Goal: Task Accomplishment & Management: Complete application form

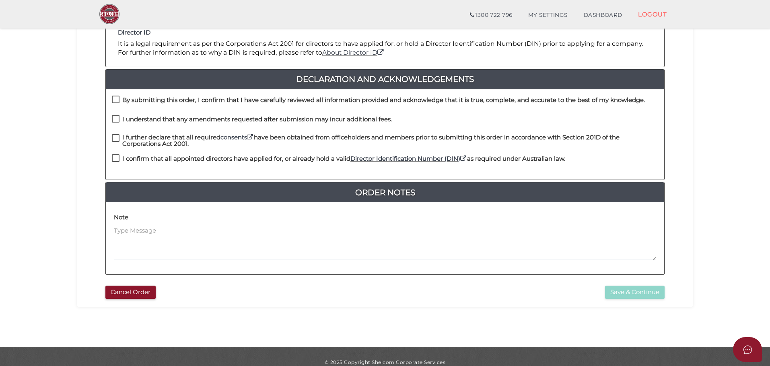
scroll to position [186, 0]
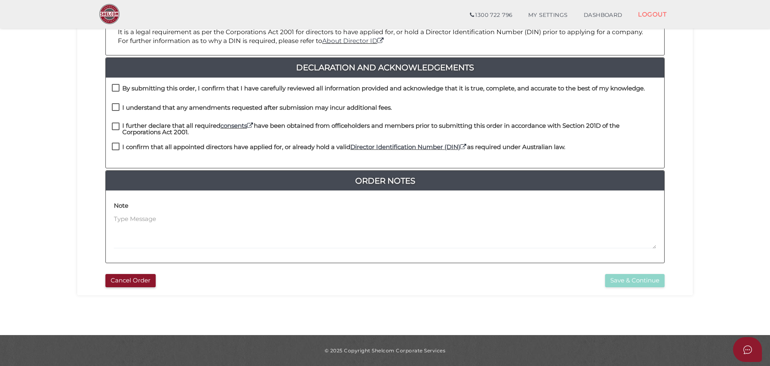
click at [115, 86] on label "By submitting this order, I confirm that I have carefully reviewed all informat…" at bounding box center [378, 90] width 533 height 10
checkbox input "true"
click at [115, 108] on label "I understand that any amendments requested after submission may incur additiona…" at bounding box center [252, 110] width 280 height 10
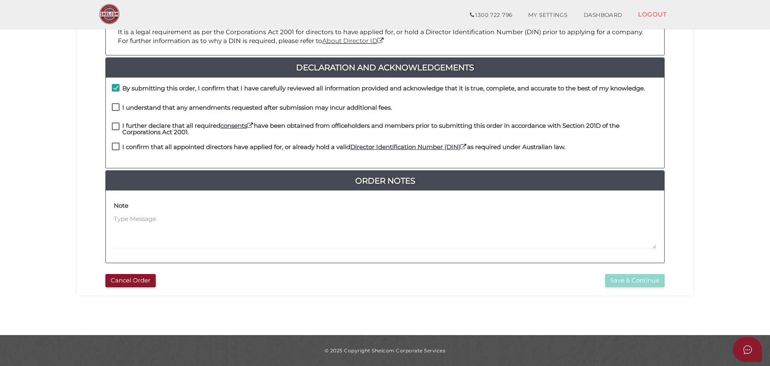
checkbox input "true"
click at [113, 127] on label "I further declare that all required consents have been obtained from officehold…" at bounding box center [385, 128] width 546 height 10
checkbox input "true"
drag, startPoint x: 115, startPoint y: 146, endPoint x: 122, endPoint y: 150, distance: 7.9
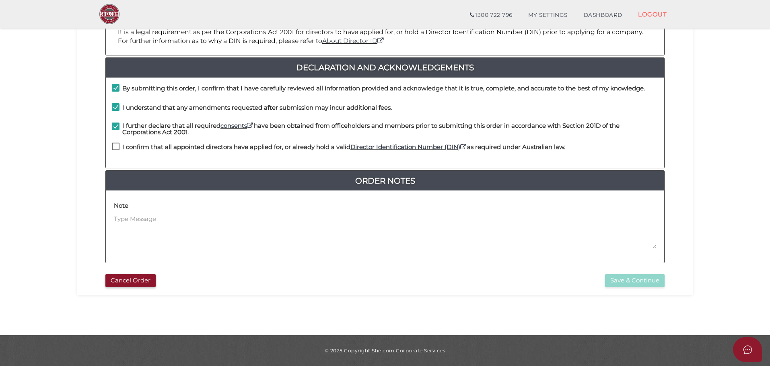
click at [115, 147] on label "I confirm that all appointed directors have applied for, or already hold a vali…" at bounding box center [338, 149] width 453 height 10
checkbox input "true"
click at [641, 281] on button "Save & Continue" at bounding box center [635, 280] width 60 height 13
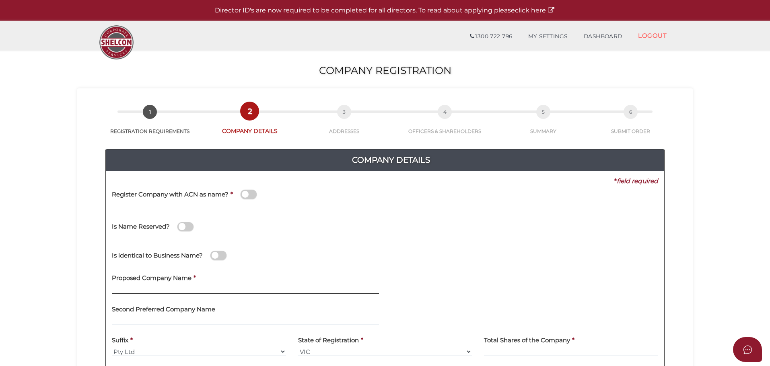
click at [169, 287] on input "text" at bounding box center [245, 289] width 267 height 9
type input "TRUE NORTH PI"
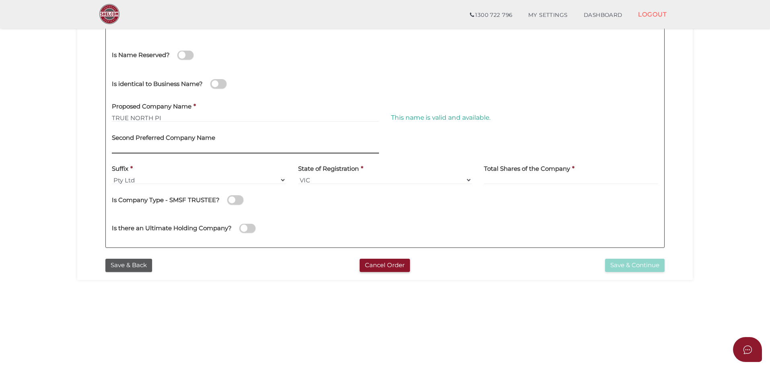
scroll to position [161, 0]
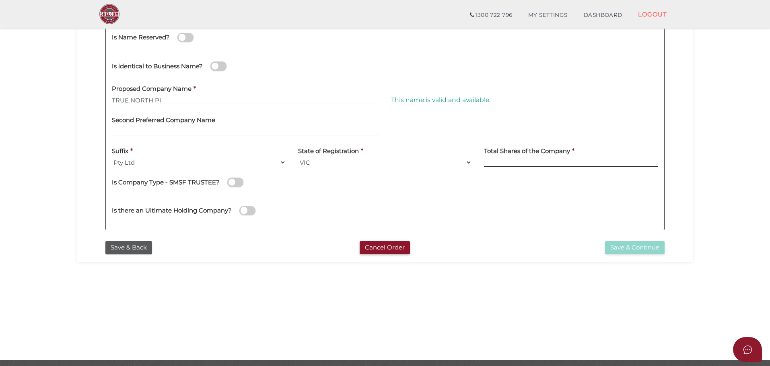
click at [506, 160] on input at bounding box center [571, 162] width 174 height 9
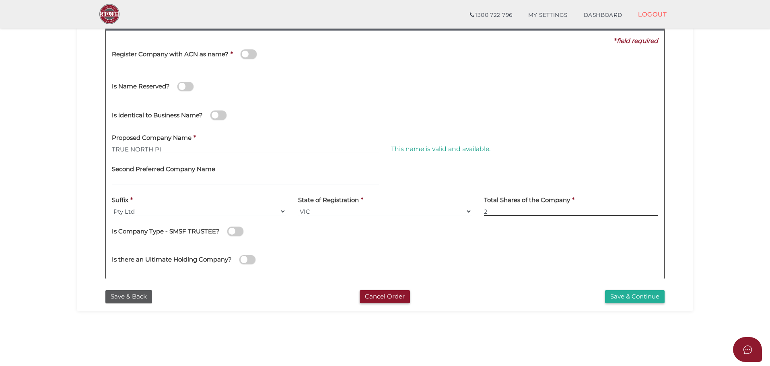
scroll to position [105, 0]
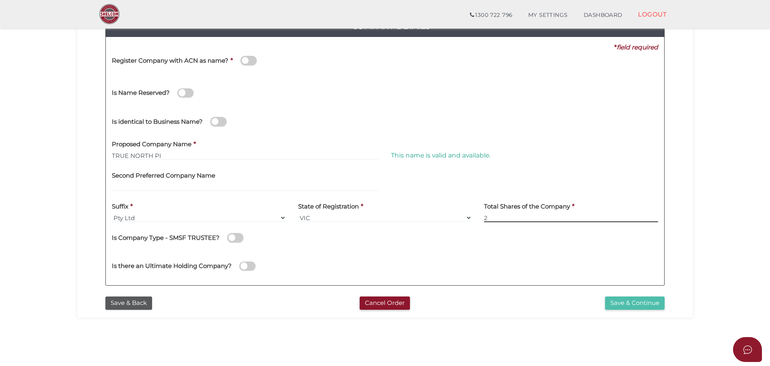
type input "2"
click at [632, 308] on button "Save & Continue" at bounding box center [635, 303] width 60 height 13
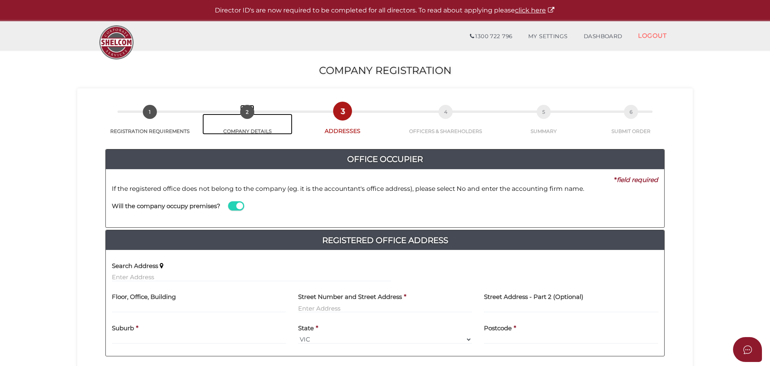
click at [243, 111] on span "2" at bounding box center [247, 112] width 14 height 14
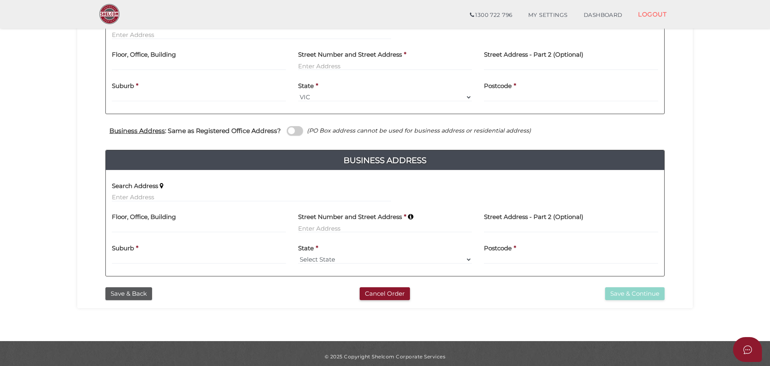
scroll to position [220, 0]
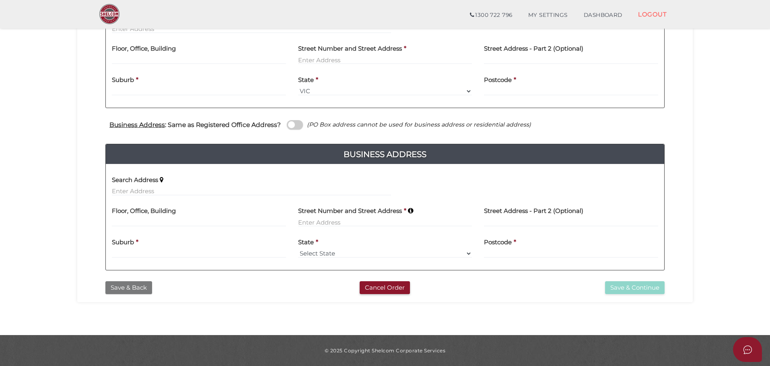
click at [133, 287] on button "Save & Back" at bounding box center [128, 287] width 47 height 13
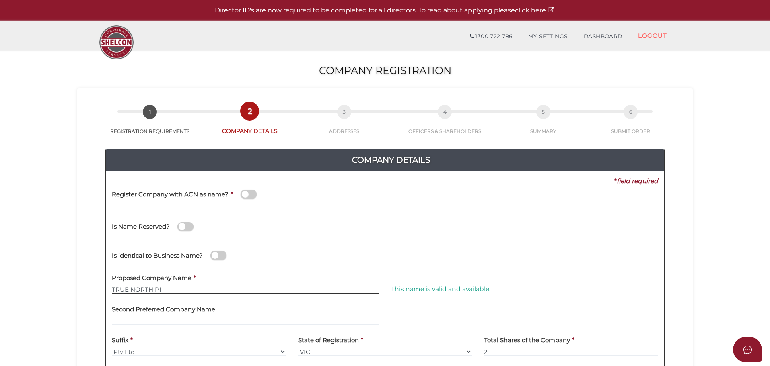
click at [170, 291] on input "TRUE NORTH PI" at bounding box center [245, 289] width 267 height 9
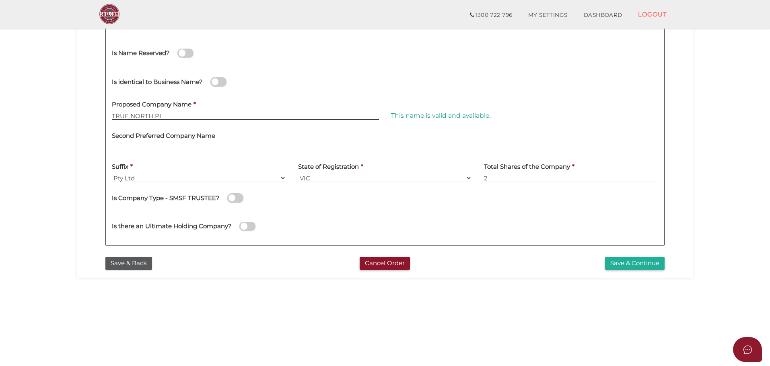
scroll to position [161, 0]
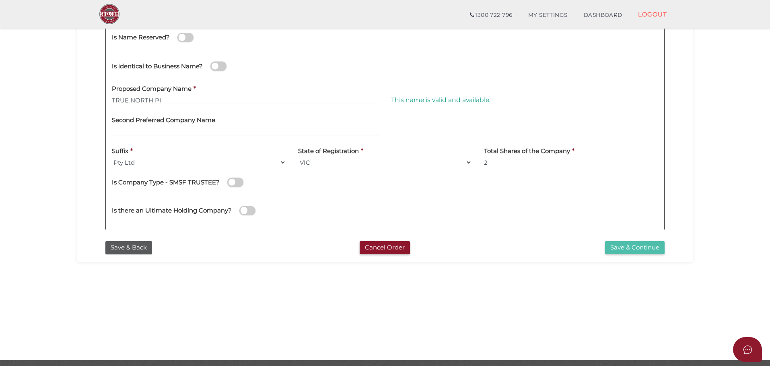
click at [633, 250] on button "Save & Continue" at bounding box center [635, 247] width 60 height 13
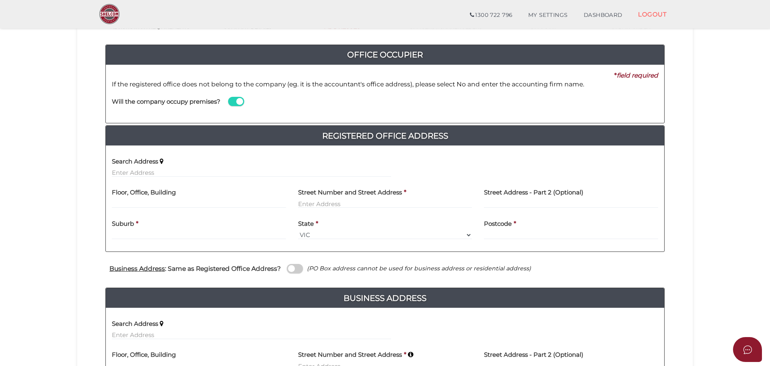
scroll to position [80, 0]
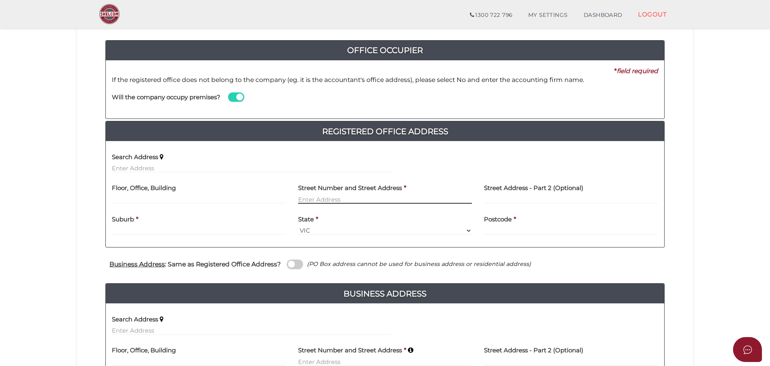
click at [382, 196] on input "text" at bounding box center [385, 199] width 174 height 9
type input "[STREET_ADDRESS][PERSON_NAME]"
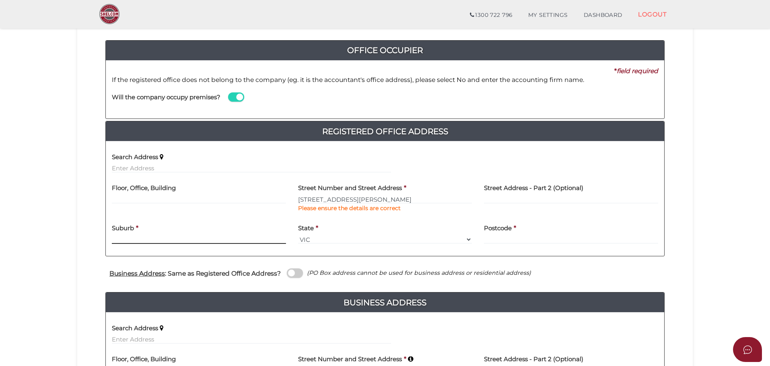
click at [145, 228] on div "Suburb *" at bounding box center [199, 231] width 174 height 25
type input "Maffra"
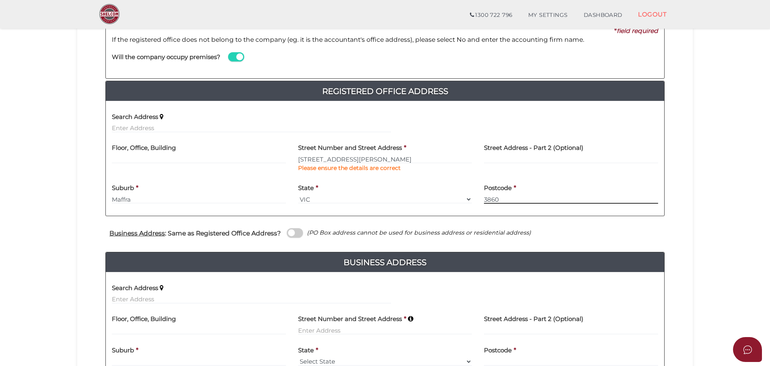
scroll to position [161, 0]
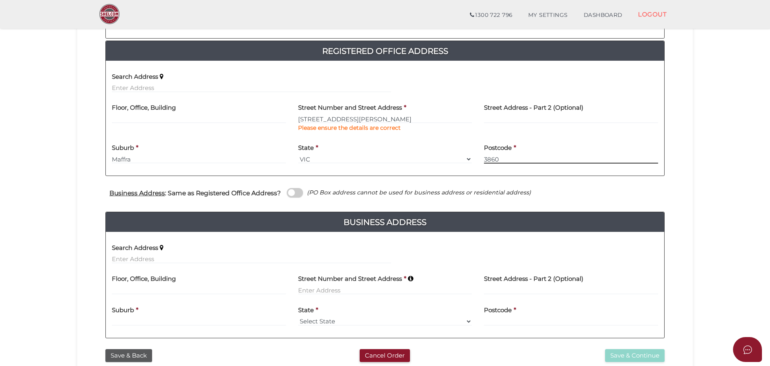
type input "3860"
click at [297, 192] on span at bounding box center [295, 192] width 16 height 9
click at [0, 0] on input "checkbox" at bounding box center [0, 0] width 0 height 0
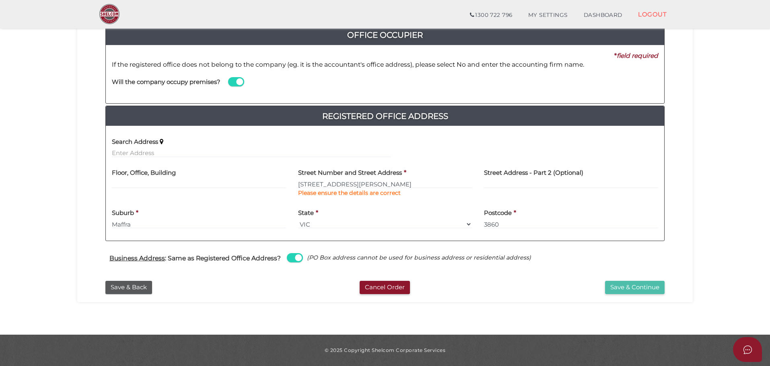
click at [642, 289] on button "Save & Continue" at bounding box center [635, 287] width 60 height 13
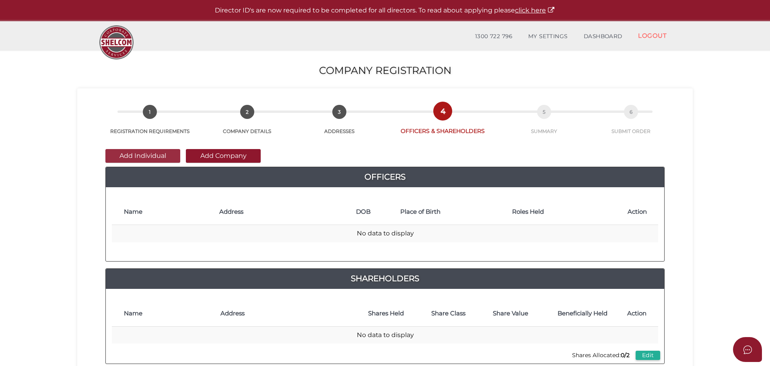
click at [150, 152] on button "Add Individual" at bounding box center [142, 156] width 75 height 14
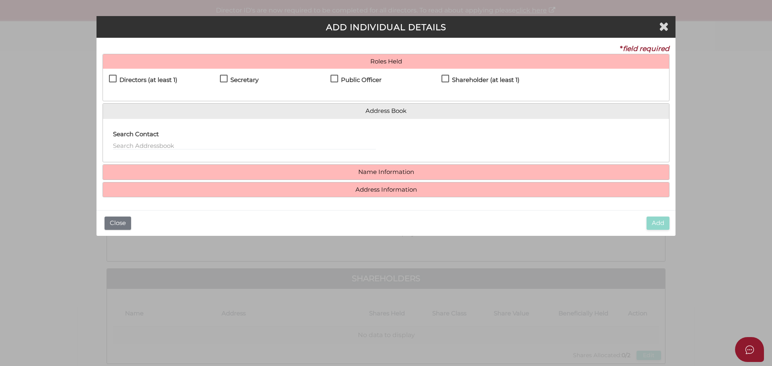
click at [114, 78] on label "Directors (at least 1)" at bounding box center [143, 82] width 68 height 10
checkbox input "true"
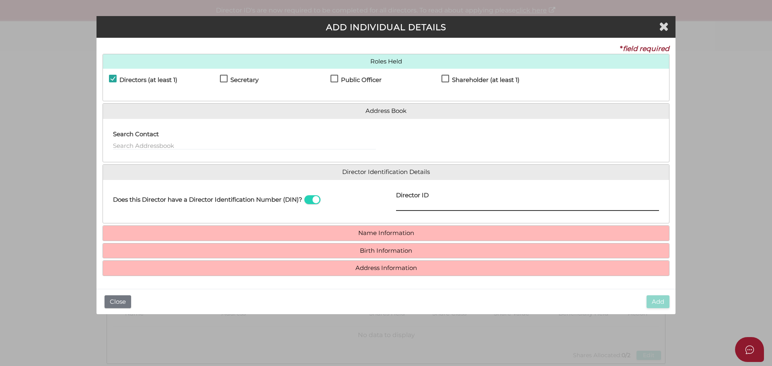
click at [397, 205] on input "Director ID" at bounding box center [527, 206] width 263 height 9
click at [396, 205] on input "Director ID" at bounding box center [527, 206] width 263 height 9
paste input "03653443998415"
click at [475, 205] on input "03653443998415" at bounding box center [527, 206] width 263 height 9
type input "5"
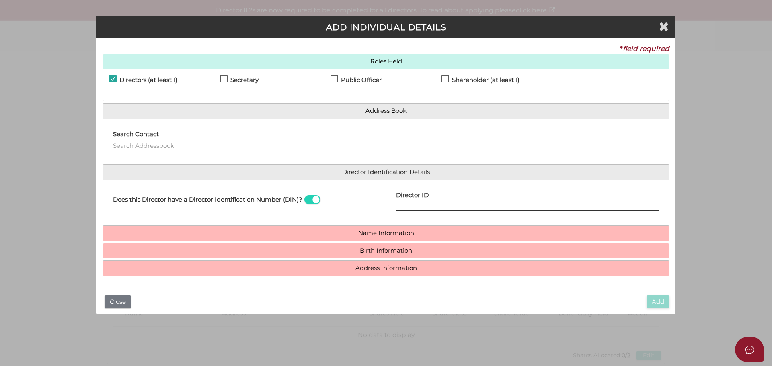
click at [429, 207] on input "Director ID" at bounding box center [527, 206] width 263 height 9
type input "0"
type input "036534439984153"
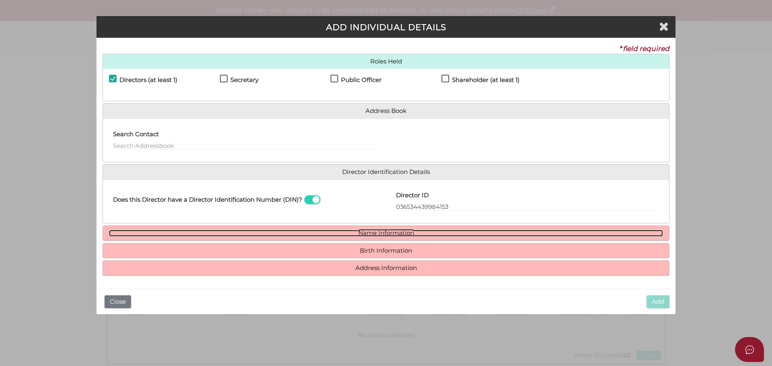
click at [407, 231] on link "Name Information" at bounding box center [386, 233] width 554 height 7
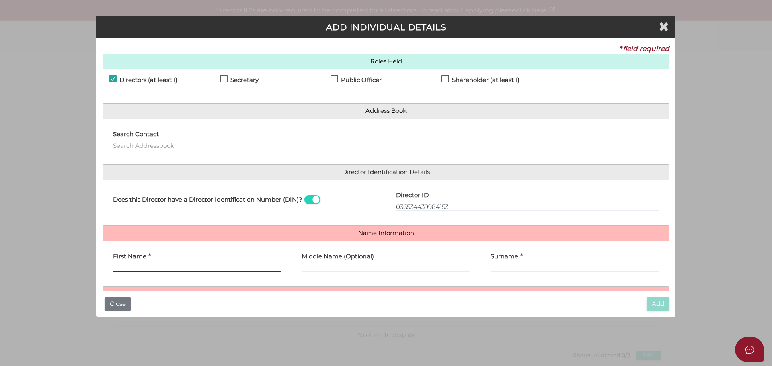
click at [183, 264] on input "First Name" at bounding box center [197, 267] width 168 height 9
click at [117, 267] on input "First Name" at bounding box center [197, 267] width 168 height 9
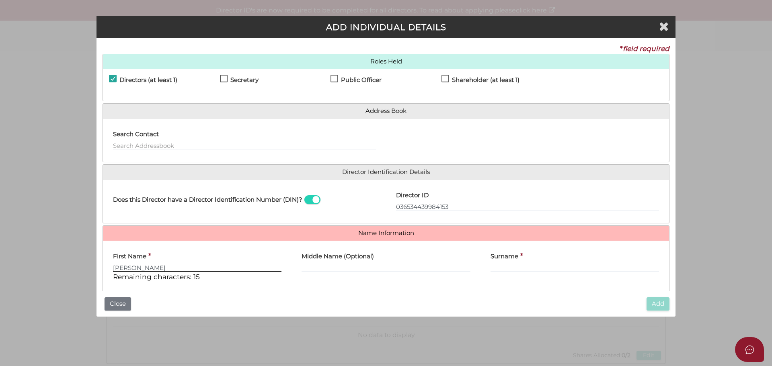
type input "[PERSON_NAME]"
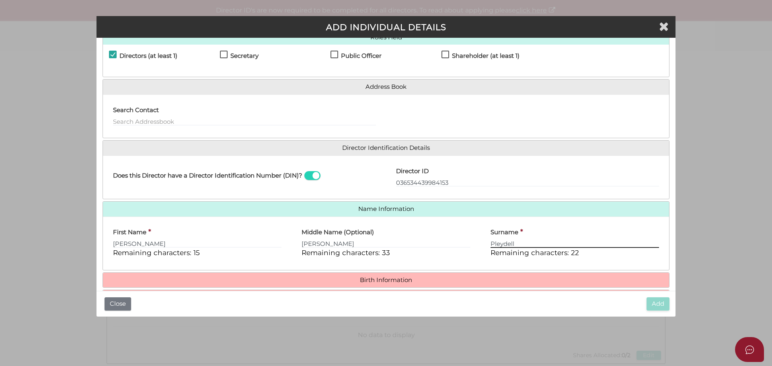
scroll to position [51, 0]
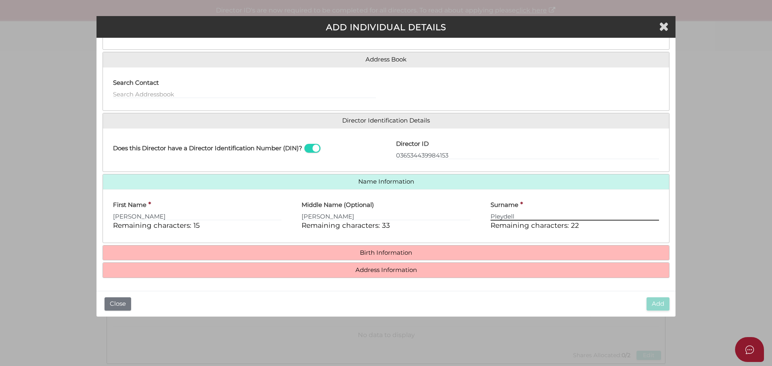
type input "Pleydell"
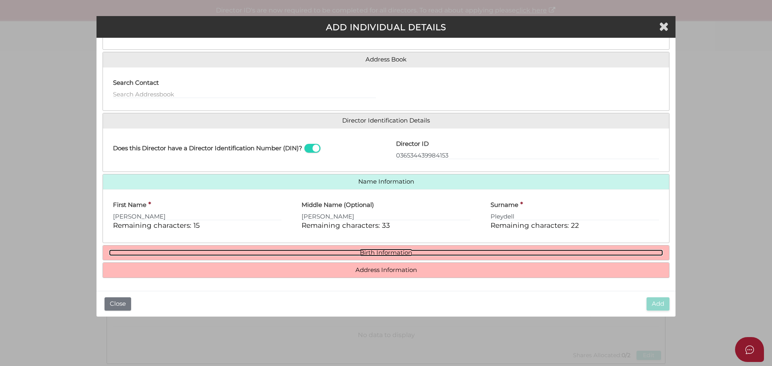
click at [390, 252] on link "Birth Information" at bounding box center [386, 253] width 554 height 7
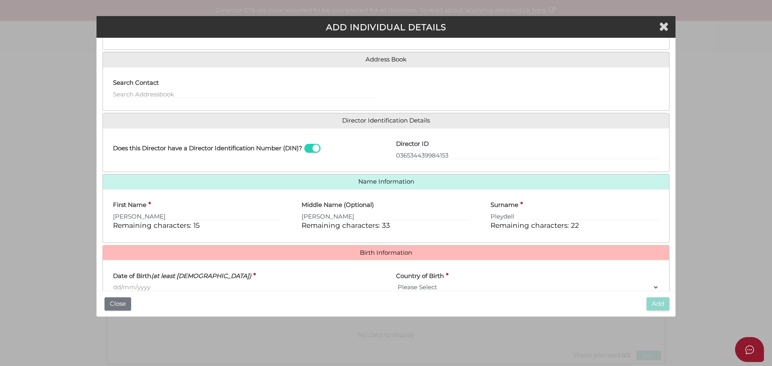
click at [140, 285] on input "Date of Birth (at least 18 years old)" at bounding box center [244, 287] width 263 height 9
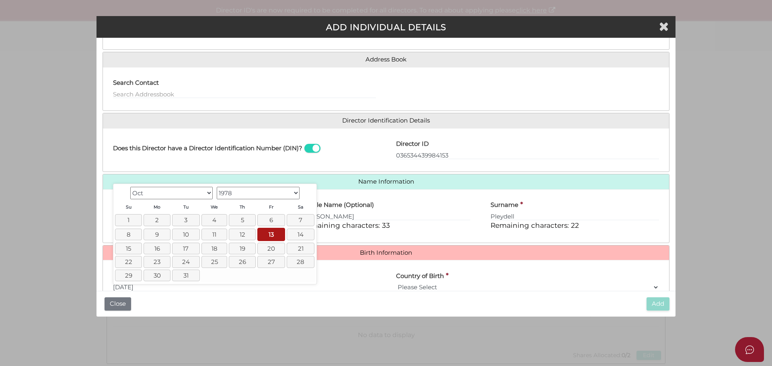
type input "[DATE]"
click at [421, 285] on select "Please Select v Australia Afghanistan Albania Algeria American Samoa Andorra An…" at bounding box center [527, 287] width 263 height 9
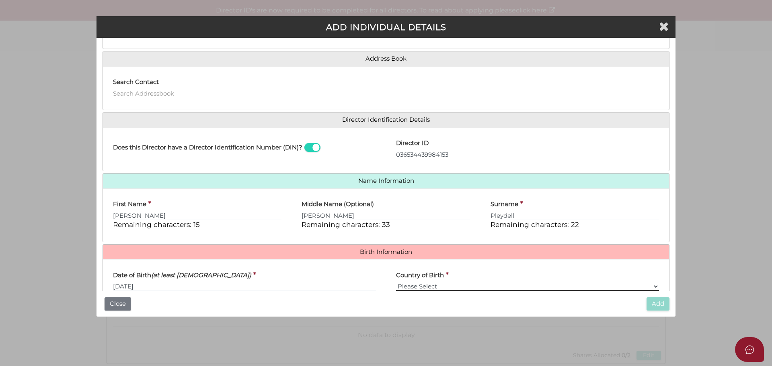
select select "[GEOGRAPHIC_DATA]"
click at [396, 282] on select "Please Select v Australia Afghanistan Albania Algeria American Samoa Andorra An…" at bounding box center [527, 286] width 263 height 9
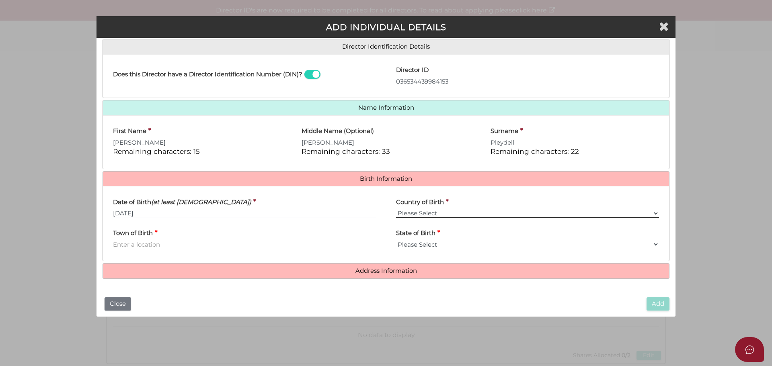
scroll to position [126, 0]
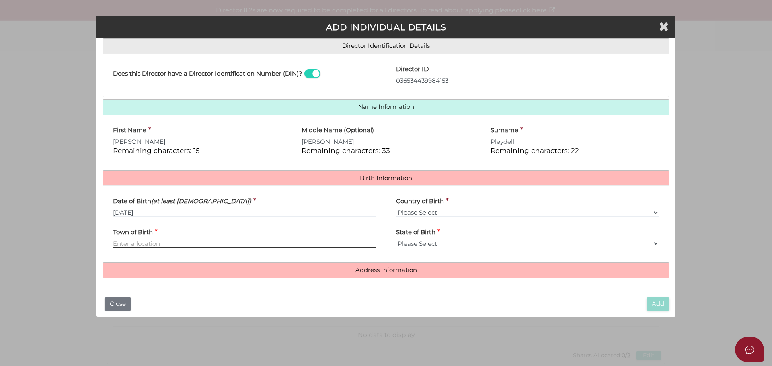
click at [172, 240] on input "Town of Birth" at bounding box center [244, 243] width 263 height 9
click at [139, 244] on input "Town of Birth" at bounding box center [244, 243] width 263 height 9
type input "Maffra"
select select "VIC"
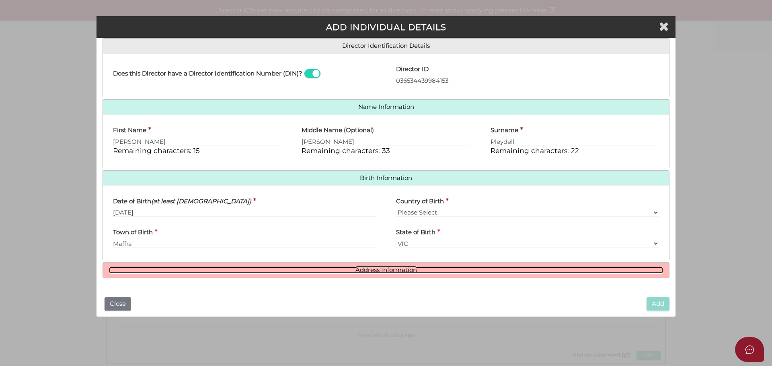
click at [387, 269] on link "Address Information" at bounding box center [386, 270] width 554 height 7
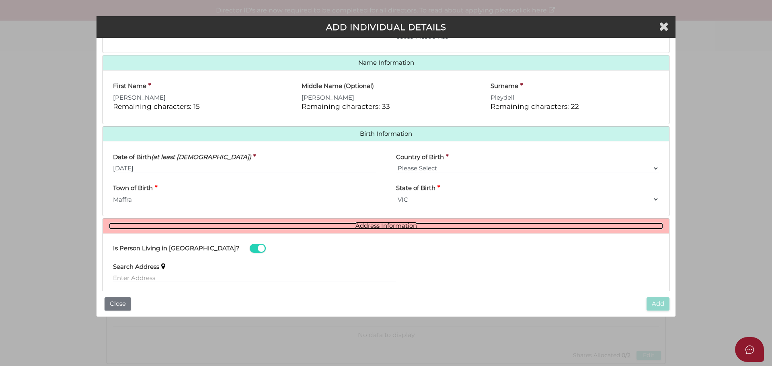
scroll to position [250, 0]
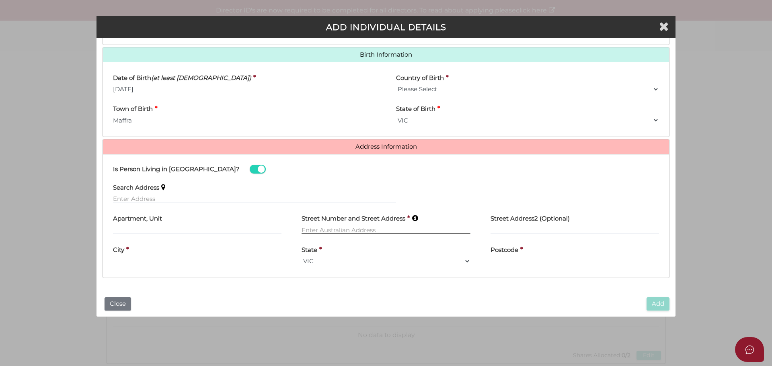
click at [332, 228] on input "text" at bounding box center [386, 230] width 168 height 9
type input "147-149 McAdam Street"
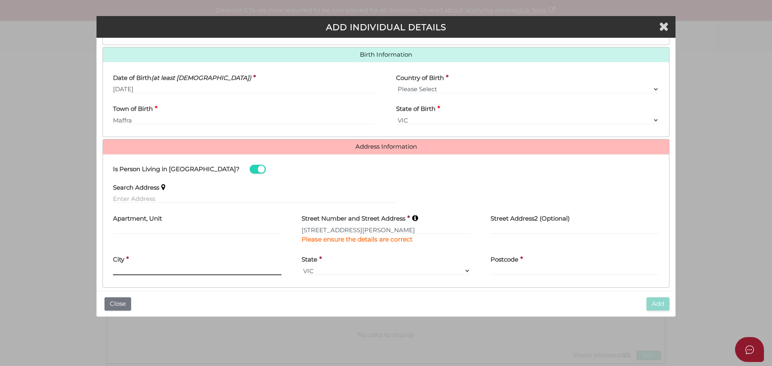
click at [139, 261] on div "City *" at bounding box center [197, 262] width 168 height 25
type input "Maffra"
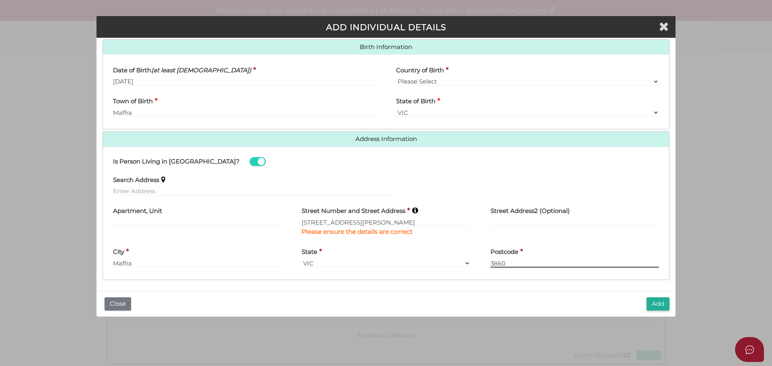
scroll to position [259, 0]
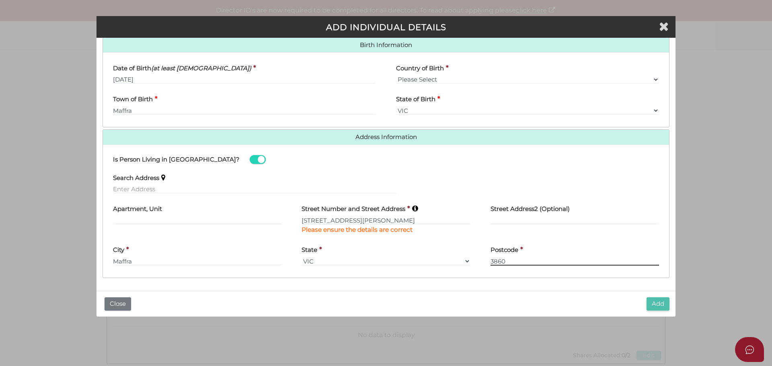
type input "3860"
click at [662, 302] on button "Add" at bounding box center [658, 304] width 23 height 13
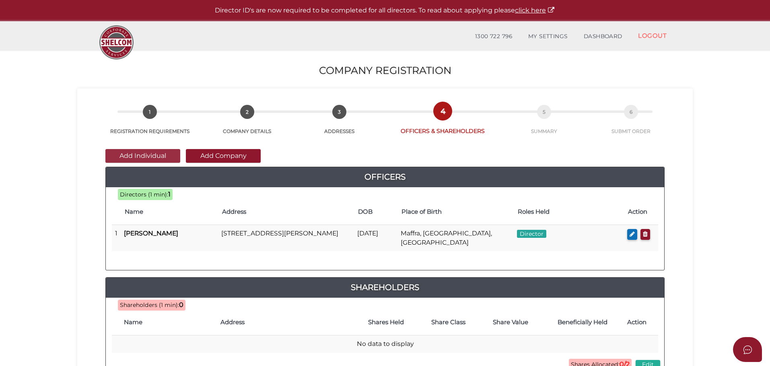
click at [152, 156] on button "Add Individual" at bounding box center [142, 156] width 75 height 14
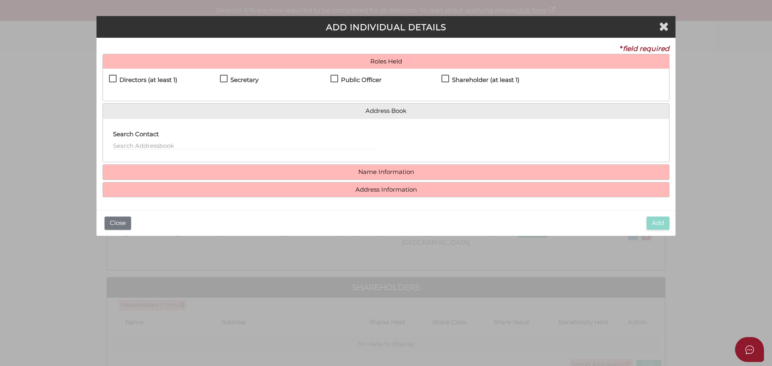
drag, startPoint x: 113, startPoint y: 80, endPoint x: 191, endPoint y: 80, distance: 78.0
click at [115, 79] on label "Directors (at least 1)" at bounding box center [143, 82] width 68 height 10
checkbox input "true"
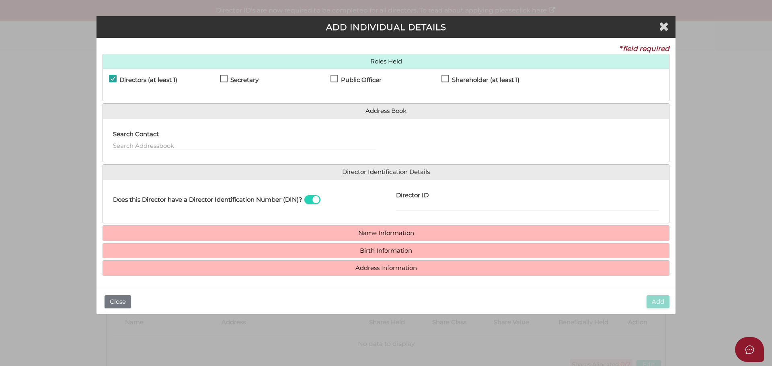
click at [223, 78] on label "Secretary" at bounding box center [239, 82] width 39 height 10
checkbox input "true"
click at [333, 74] on div "Directors (at least 1) Secretary Public Officer Member Shareholder (at least 1)" at bounding box center [386, 85] width 566 height 32
click at [421, 206] on input "Director ID" at bounding box center [527, 206] width 263 height 9
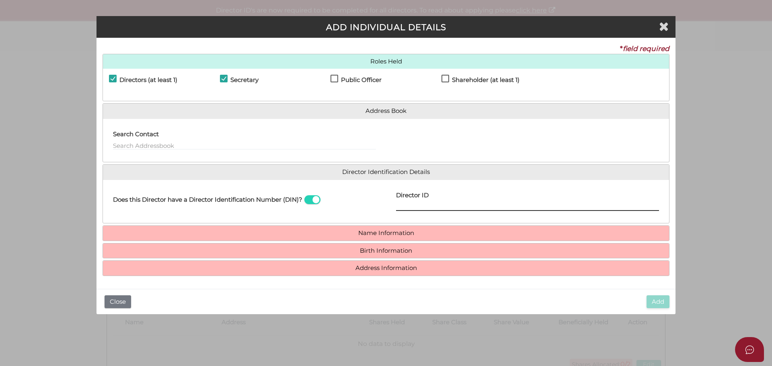
click at [431, 207] on input "Director ID" at bounding box center [527, 206] width 263 height 9
type input "036191926709532"
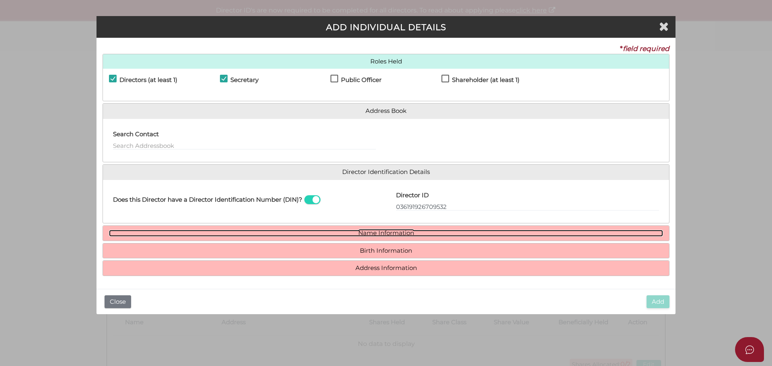
click at [379, 232] on link "Name Information" at bounding box center [386, 233] width 554 height 7
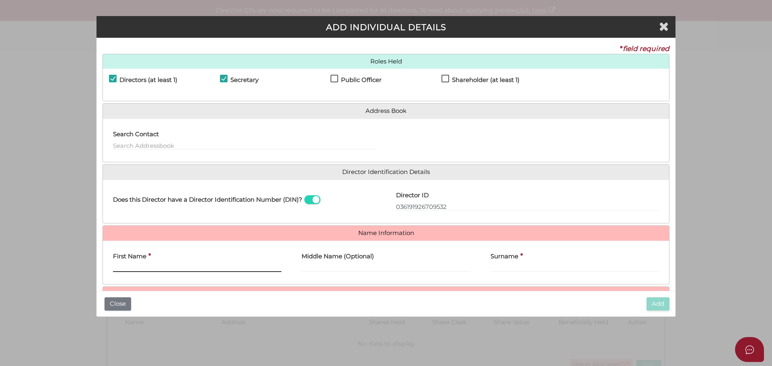
click at [191, 264] on input "First Name" at bounding box center [197, 267] width 168 height 9
click at [169, 267] on input "First Name" at bounding box center [197, 267] width 168 height 9
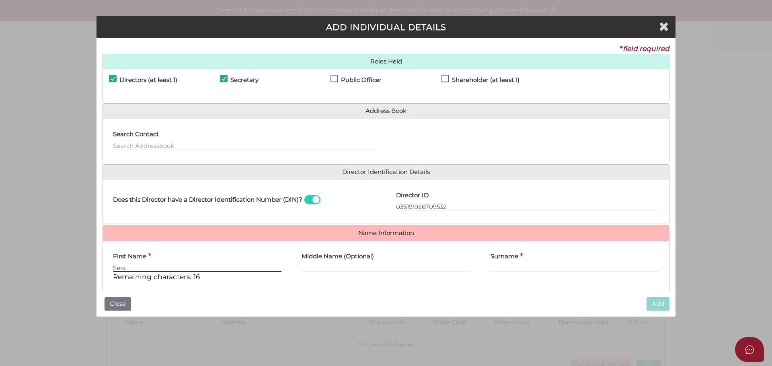
type input "Sera"
type input "Elizabeth"
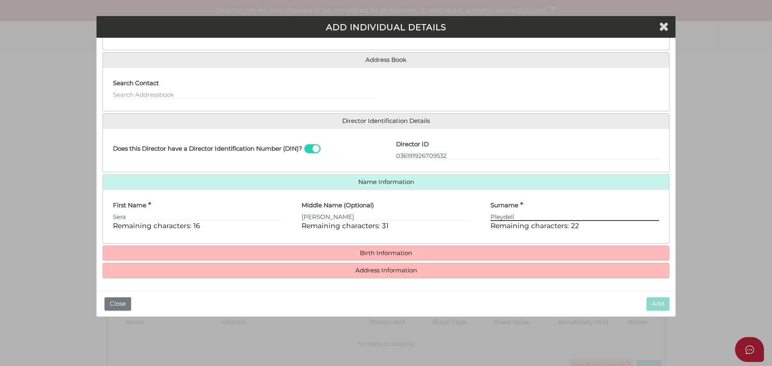
scroll to position [51, 0]
type input "Pleydell"
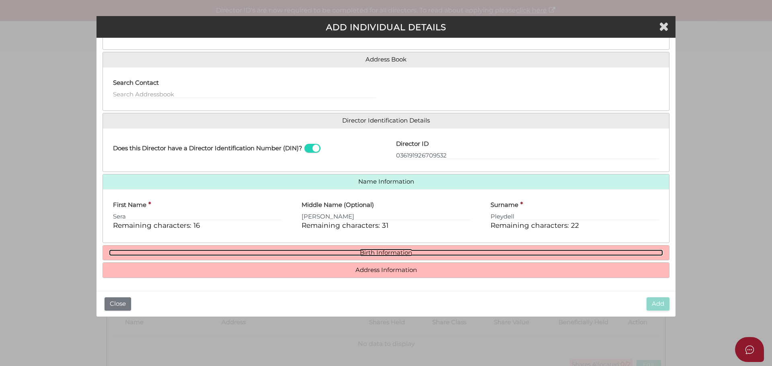
click at [379, 252] on link "Birth Information" at bounding box center [386, 253] width 554 height 7
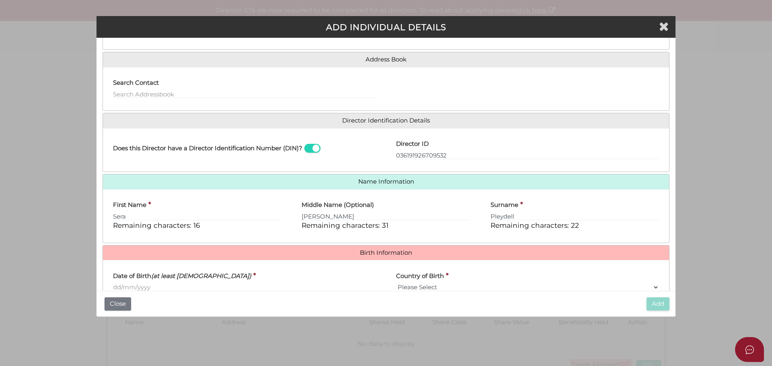
click at [139, 285] on input "Date of Birth (at least 18 years old)" at bounding box center [244, 287] width 263 height 9
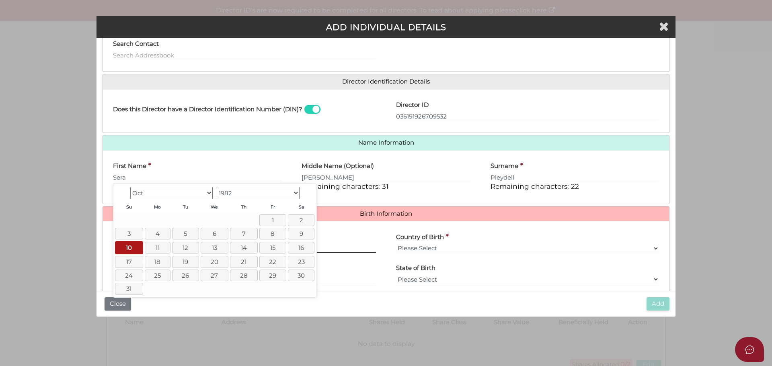
scroll to position [126, 0]
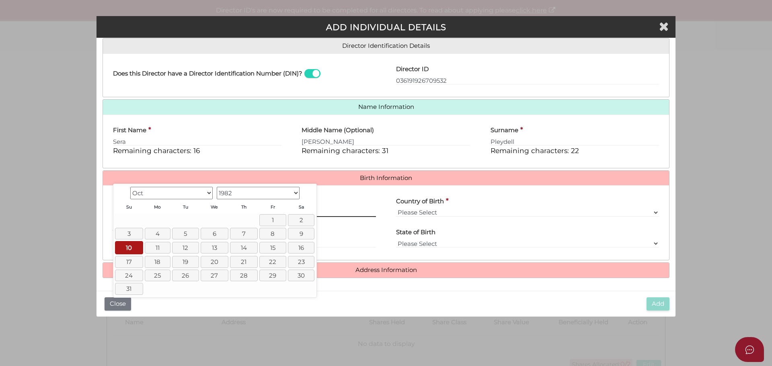
type input "[DATE]"
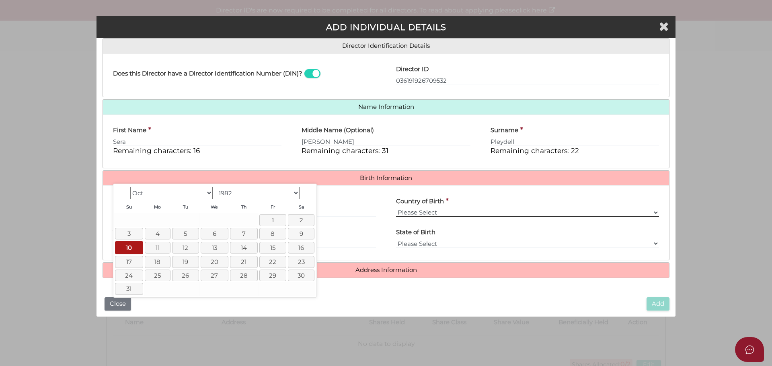
click at [432, 212] on select "Please Select v Australia Afghanistan Albania Algeria American Samoa Andorra An…" at bounding box center [527, 212] width 263 height 9
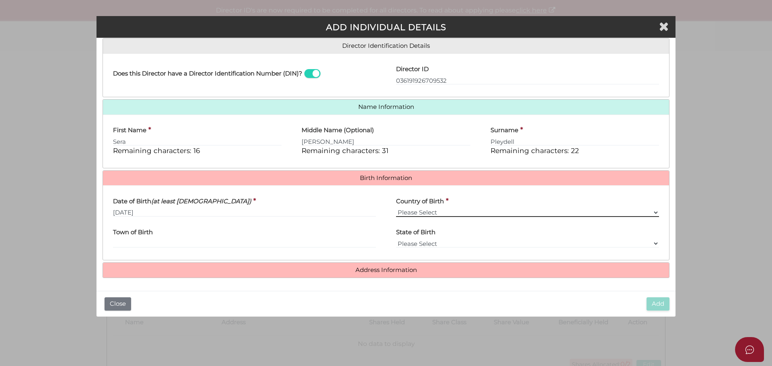
select select "[GEOGRAPHIC_DATA]"
click at [396, 208] on select "Please Select v Australia Afghanistan Albania Algeria American Samoa Andorra An…" at bounding box center [527, 212] width 263 height 9
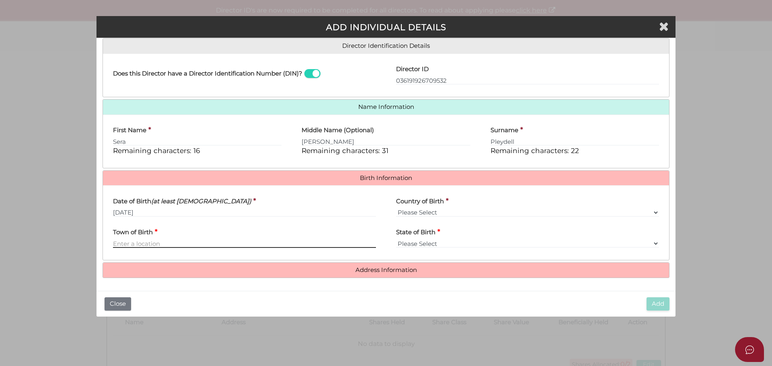
click at [160, 245] on input "Town of Birth" at bounding box center [244, 243] width 263 height 9
type input "Sale"
select select "VIC"
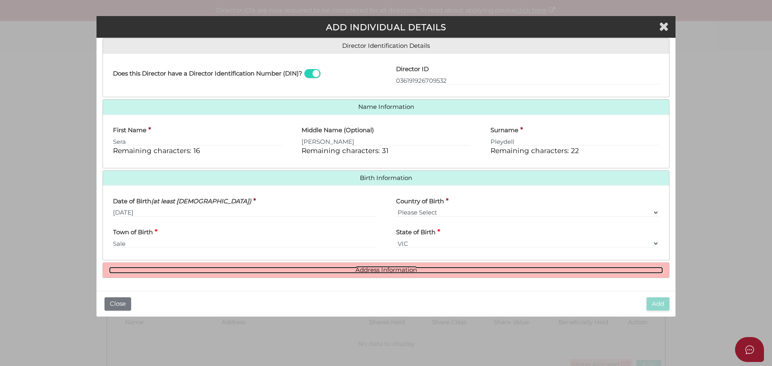
click at [389, 268] on link "Address Information" at bounding box center [386, 270] width 554 height 7
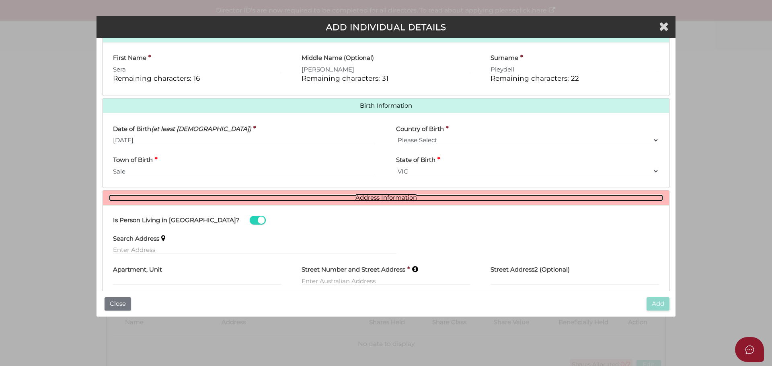
scroll to position [250, 0]
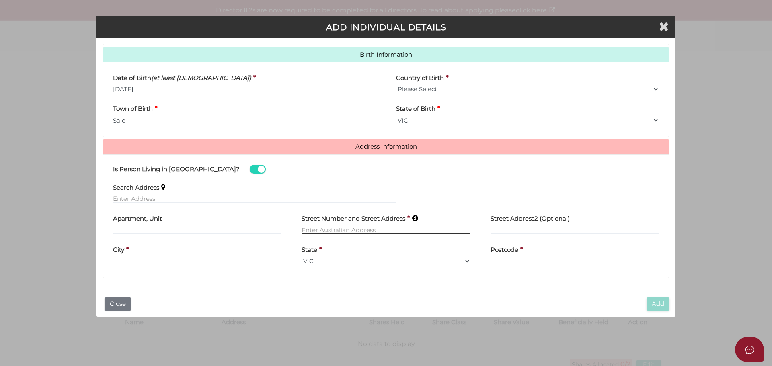
click at [346, 230] on input "text" at bounding box center [386, 230] width 168 height 9
type input "147-149 McAdam Street"
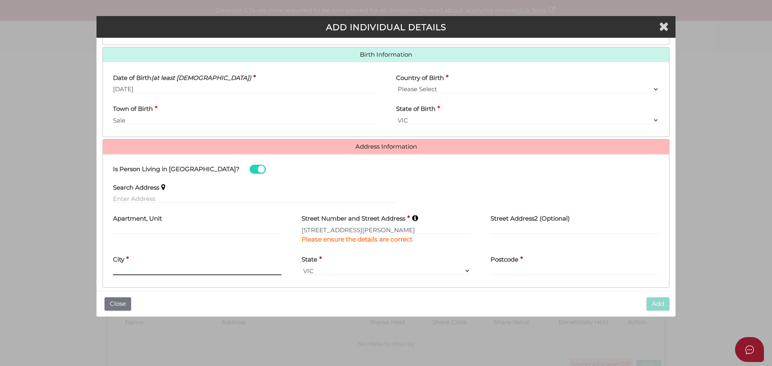
click at [189, 261] on div "City *" at bounding box center [197, 262] width 168 height 25
type input "Maffra"
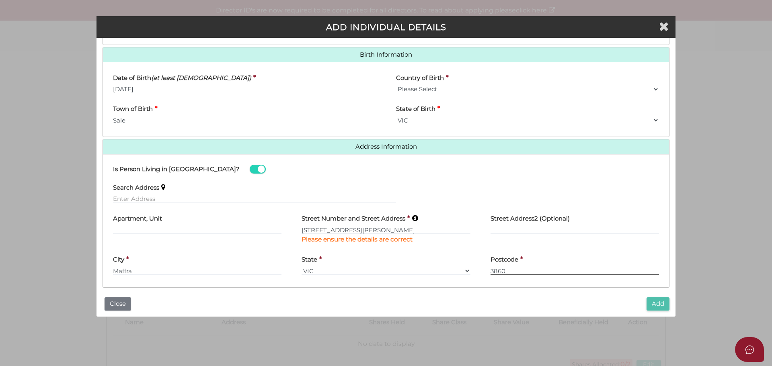
type input "3860"
click at [658, 302] on button "Add" at bounding box center [658, 304] width 23 height 13
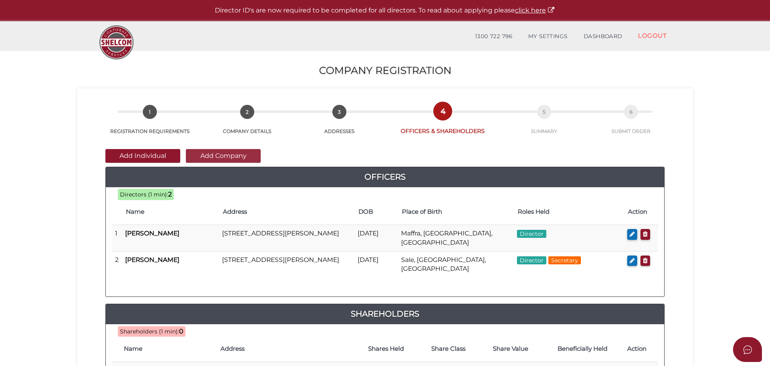
click at [227, 154] on button "Add Company" at bounding box center [223, 156] width 75 height 14
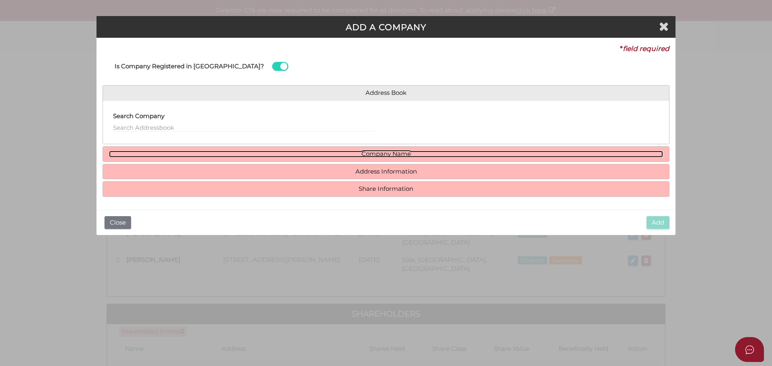
click at [388, 153] on link "Company Name" at bounding box center [386, 154] width 554 height 7
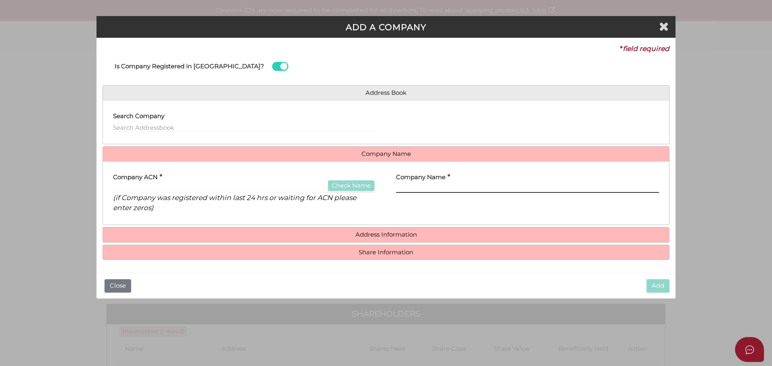
click at [402, 187] on input "text" at bounding box center [527, 188] width 263 height 9
click at [336, 275] on div "Add Close" at bounding box center [385, 286] width 579 height 26
click at [665, 29] on icon "Close" at bounding box center [664, 26] width 10 height 12
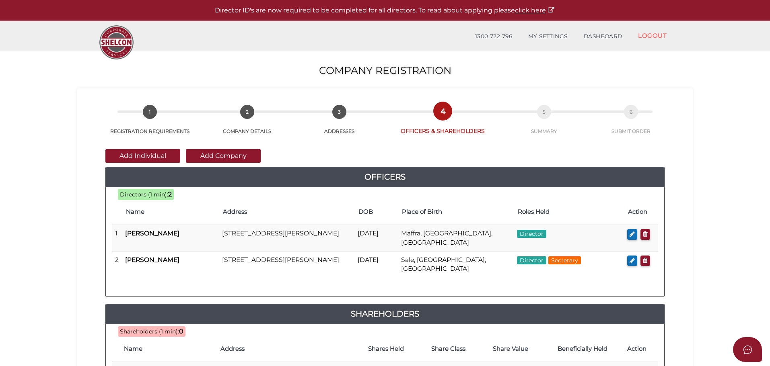
click at [633, 234] on icon "button" at bounding box center [631, 234] width 5 height 6
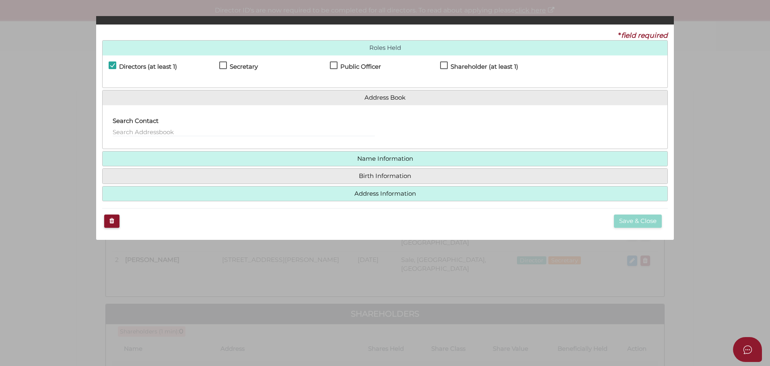
checkbox input "true"
type input "36534439984153"
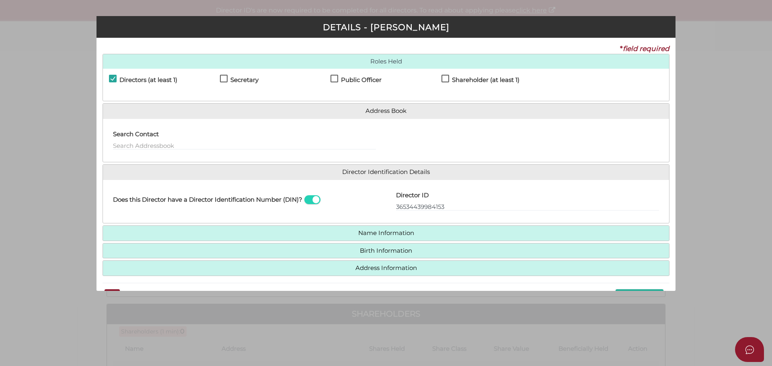
click at [446, 78] on label "Shareholder (at least 1)" at bounding box center [480, 82] width 78 height 10
checkbox input "true"
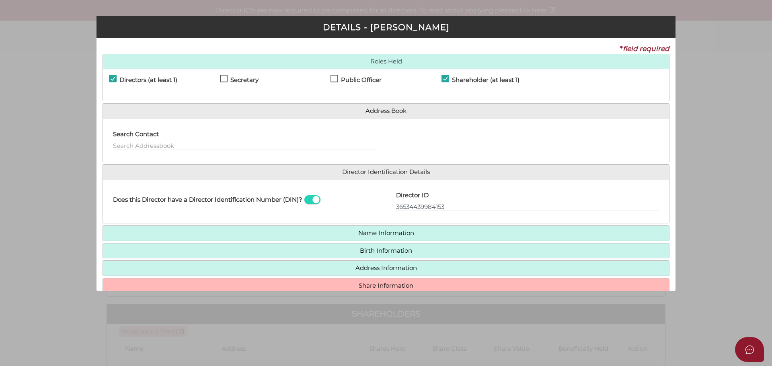
scroll to position [41, 0]
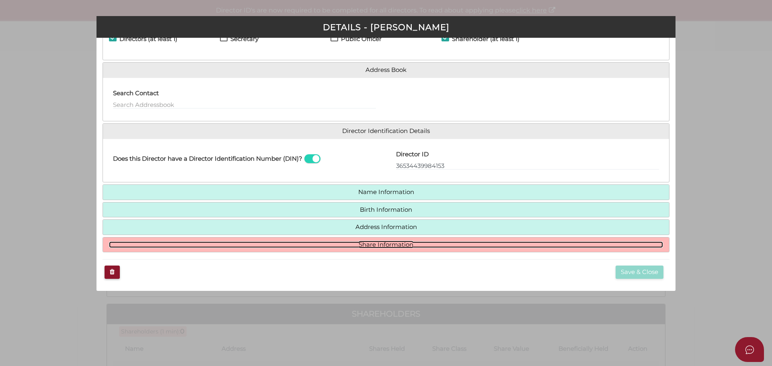
click at [392, 242] on link "Share Information" at bounding box center [386, 245] width 554 height 7
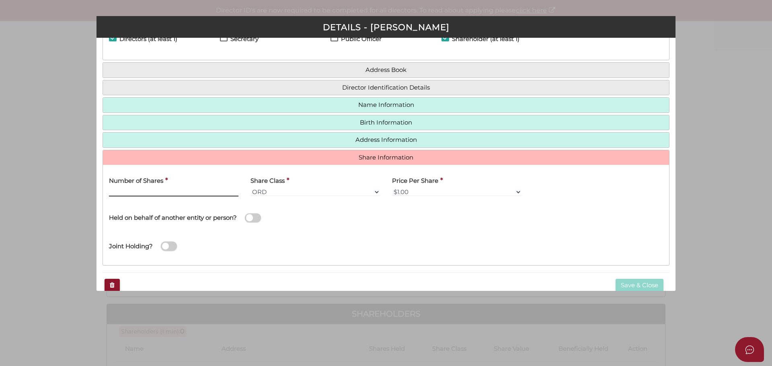
click at [138, 189] on input "Number of Shares" at bounding box center [173, 192] width 129 height 9
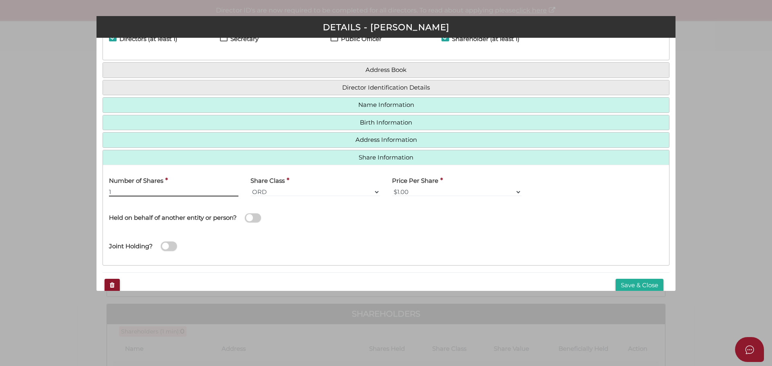
type input "1"
click at [258, 216] on span at bounding box center [253, 218] width 16 height 9
click at [0, 0] on input "checkbox" at bounding box center [0, 0] width 0 height 0
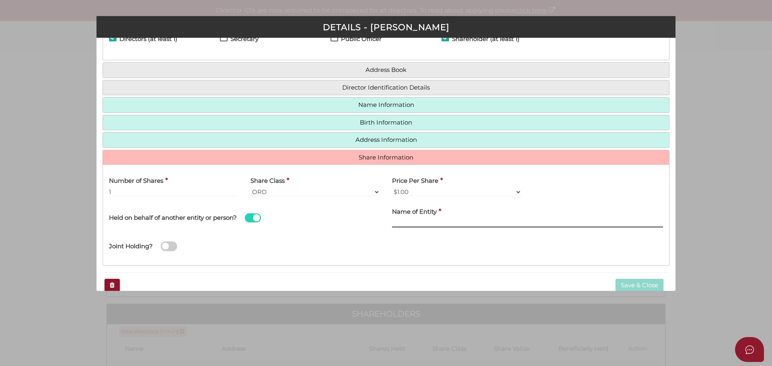
click at [415, 220] on input "text" at bounding box center [527, 223] width 271 height 9
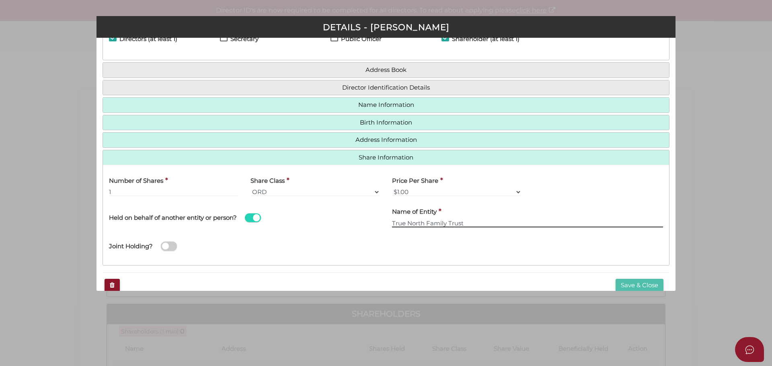
type input "True North Family Trust"
click at [630, 285] on button "Save & Close" at bounding box center [640, 285] width 48 height 13
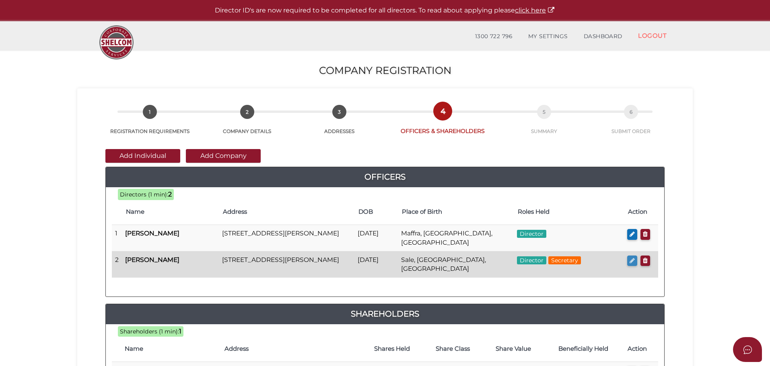
click at [633, 260] on icon "button" at bounding box center [631, 261] width 5 height 6
checkbox input "true"
type input "36191926709532"
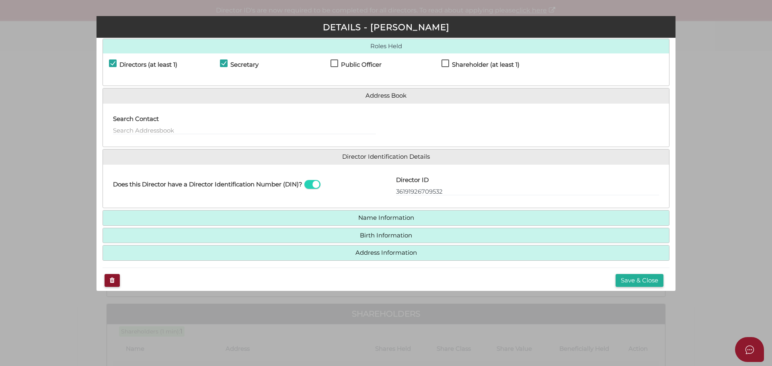
scroll to position [23, 0]
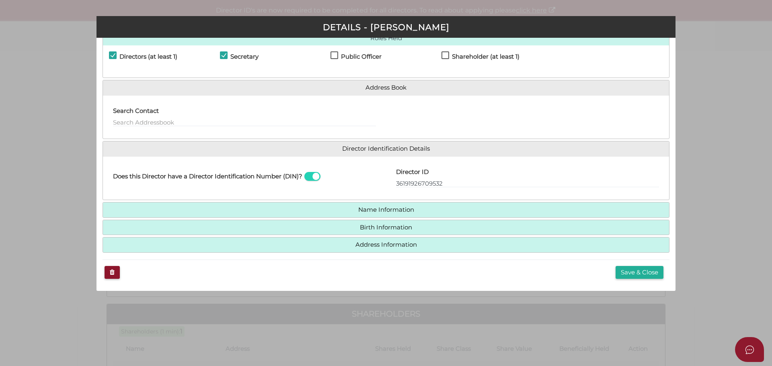
drag, startPoint x: 446, startPoint y: 55, endPoint x: 443, endPoint y: 60, distance: 5.6
click at [446, 54] on label "Shareholder (at least 1)" at bounding box center [480, 58] width 78 height 10
checkbox input "true"
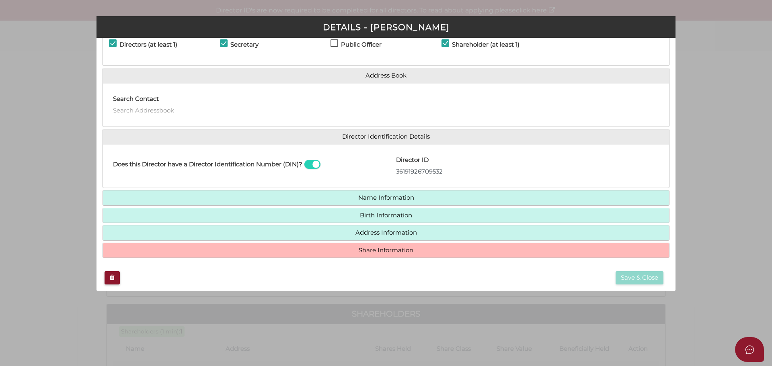
scroll to position [41, 0]
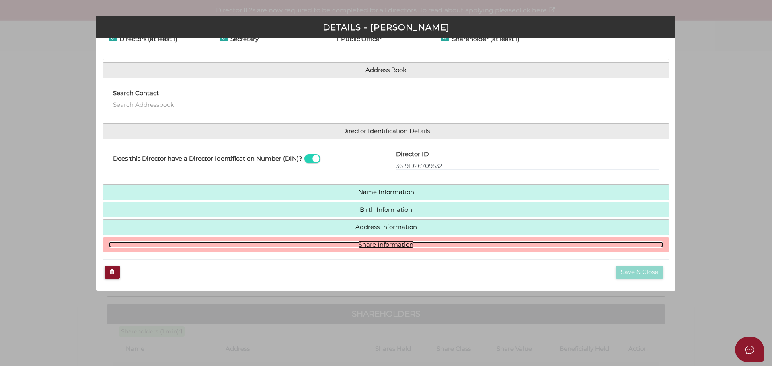
click at [365, 243] on link "Share Information" at bounding box center [386, 245] width 554 height 7
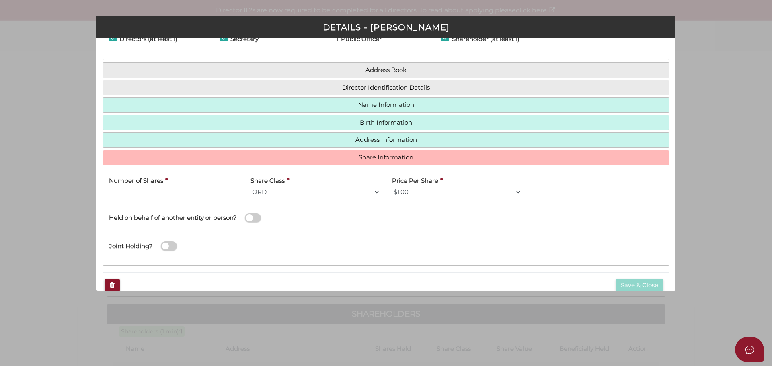
click at [160, 189] on input "Number of Shares" at bounding box center [173, 192] width 129 height 9
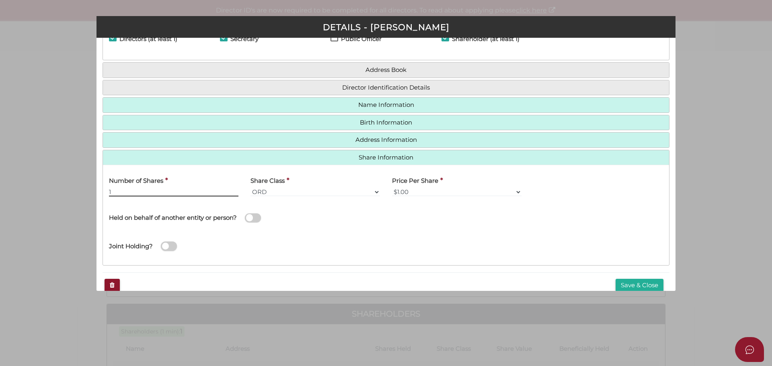
type input "1"
click at [259, 219] on span at bounding box center [253, 218] width 16 height 9
click at [0, 0] on input "checkbox" at bounding box center [0, 0] width 0 height 0
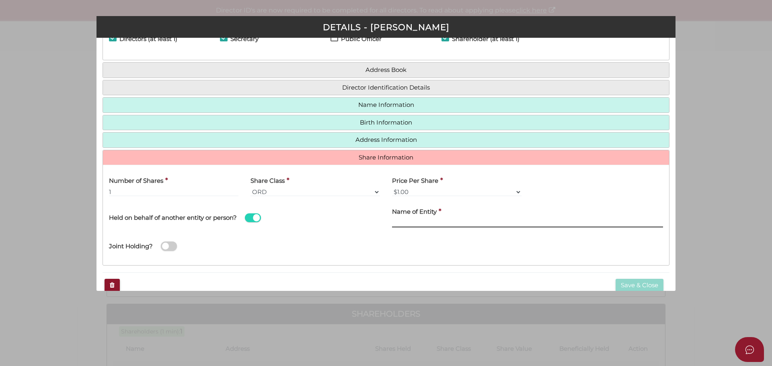
click at [439, 225] on input "text" at bounding box center [527, 223] width 271 height 9
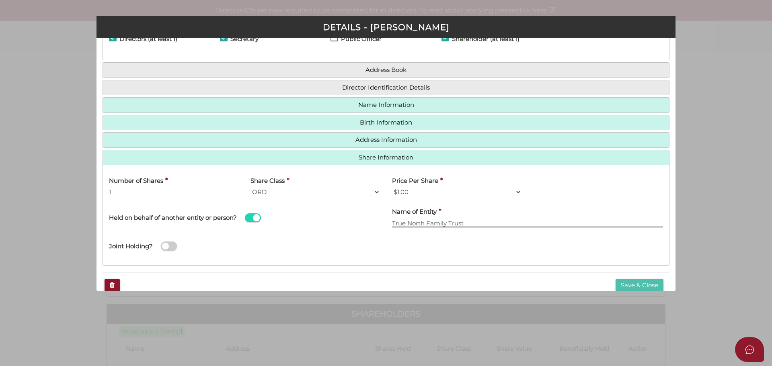
type input "True North Family Trust"
click at [624, 284] on button "Save & Close" at bounding box center [640, 285] width 48 height 13
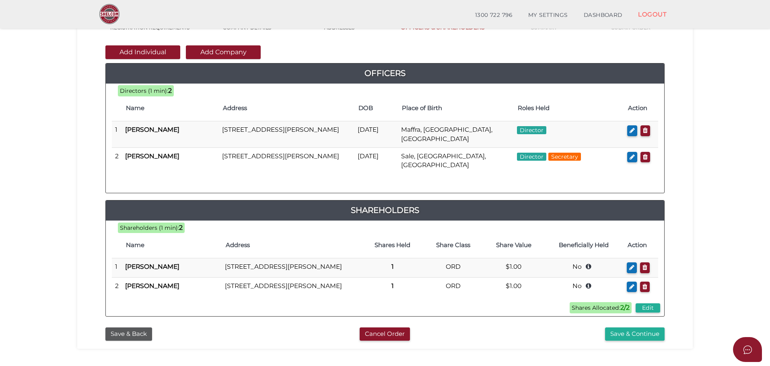
scroll to position [65, 0]
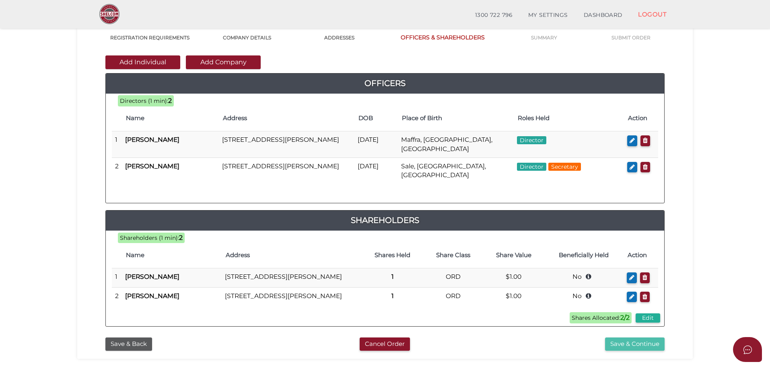
click at [644, 351] on button "Save & Continue" at bounding box center [635, 344] width 60 height 13
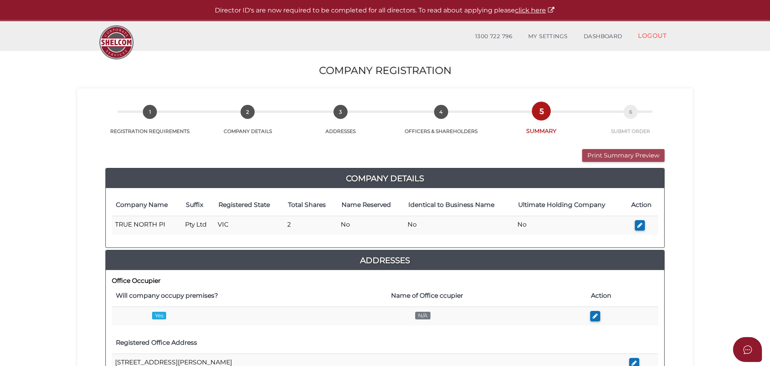
click at [626, 155] on button "Print Summary Preview" at bounding box center [623, 155] width 82 height 13
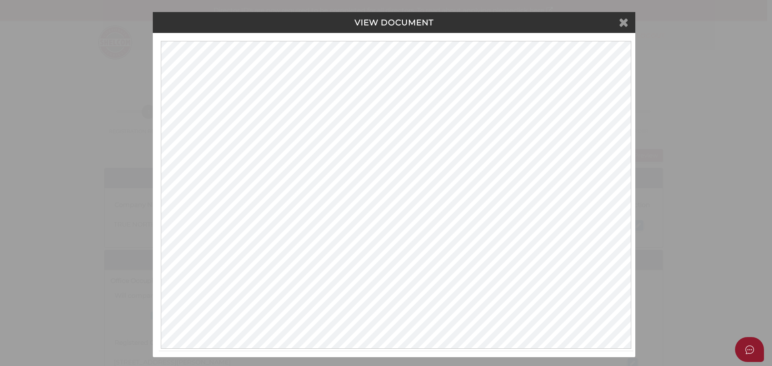
drag, startPoint x: 626, startPoint y: 23, endPoint x: 563, endPoint y: 1, distance: 66.4
click at [626, 23] on icon at bounding box center [624, 22] width 10 height 12
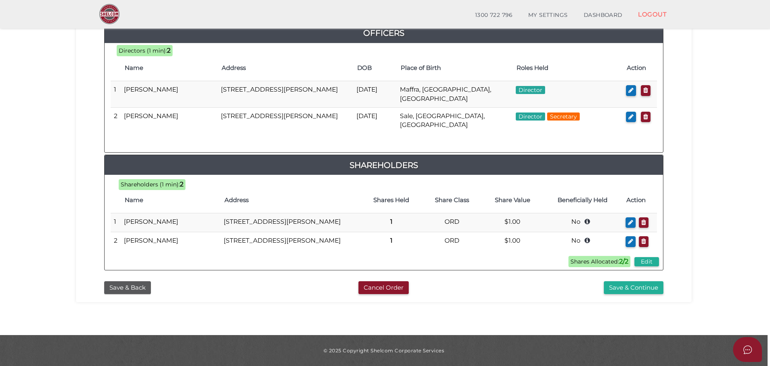
scroll to position [398, 0]
click at [133, 286] on button "Save & Back" at bounding box center [127, 287] width 47 height 13
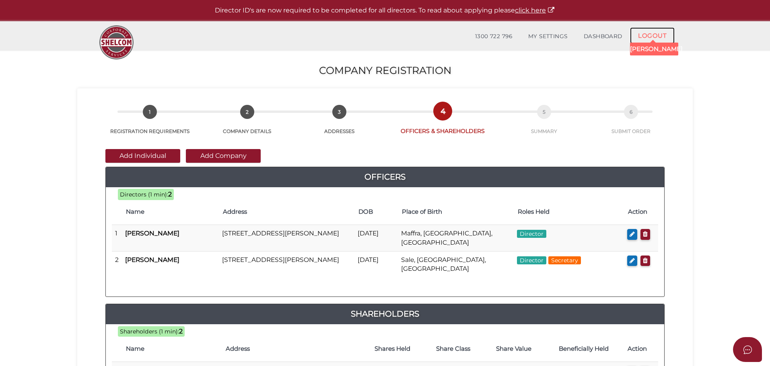
click at [648, 35] on link "LOGOUT" at bounding box center [652, 35] width 45 height 16
